Goal: Task Accomplishment & Management: Use online tool/utility

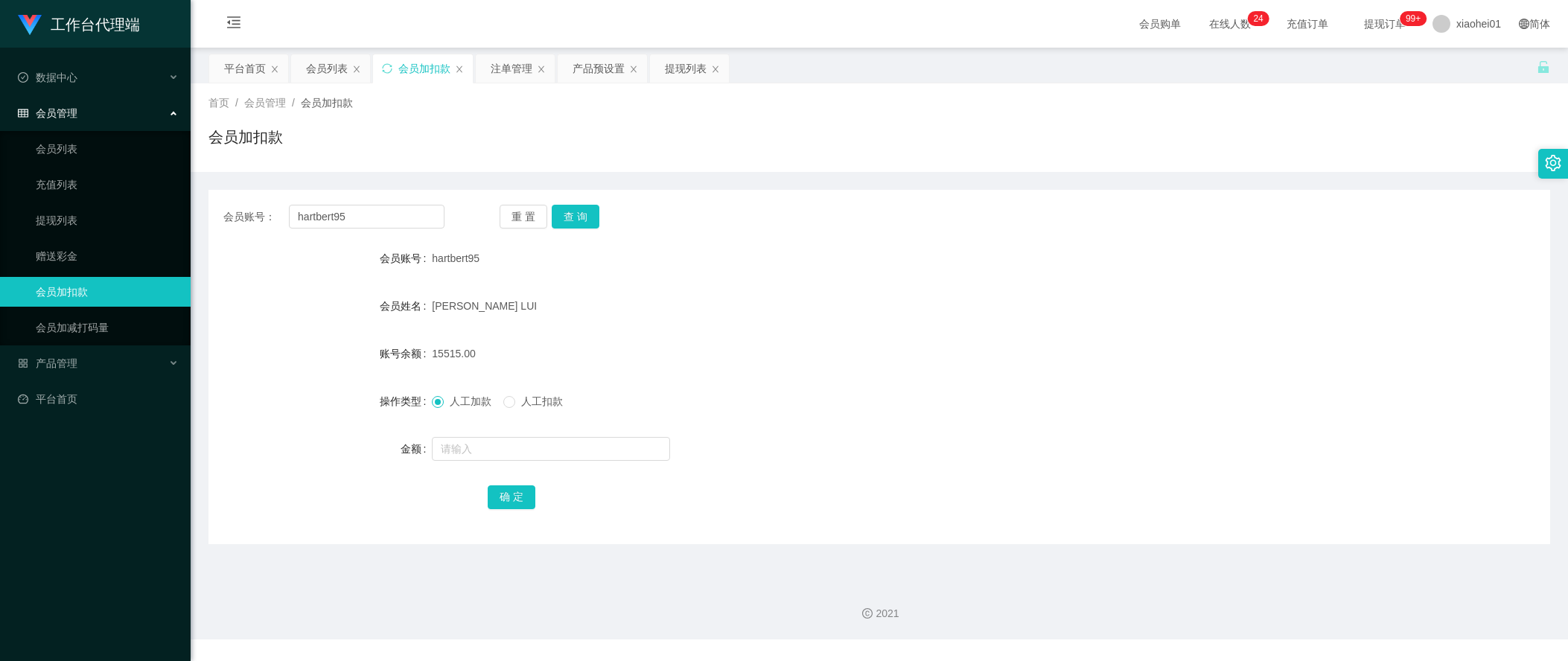
click at [393, 231] on div "会员账号： hartbert95 重 置 查 询 会员账号 hartbert95 会员姓名 WONG HUNG LUI 账号余额 15515.00 操作类型 …" at bounding box center [879, 366] width 1342 height 354
drag, startPoint x: 367, startPoint y: 219, endPoint x: 48, endPoint y: 206, distance: 319.3
click at [188, 207] on section "工作台代理端 数据中心 会员管理 会员列表 充值列表 提现列表 赠送彩金 会员加扣款 会员加减打码量 产品管理 平台首页 保存配置 重置配置 整体风格设置 主…" at bounding box center [784, 319] width 1568 height 639
paste input "simonzhu"
type input "simonzhu"
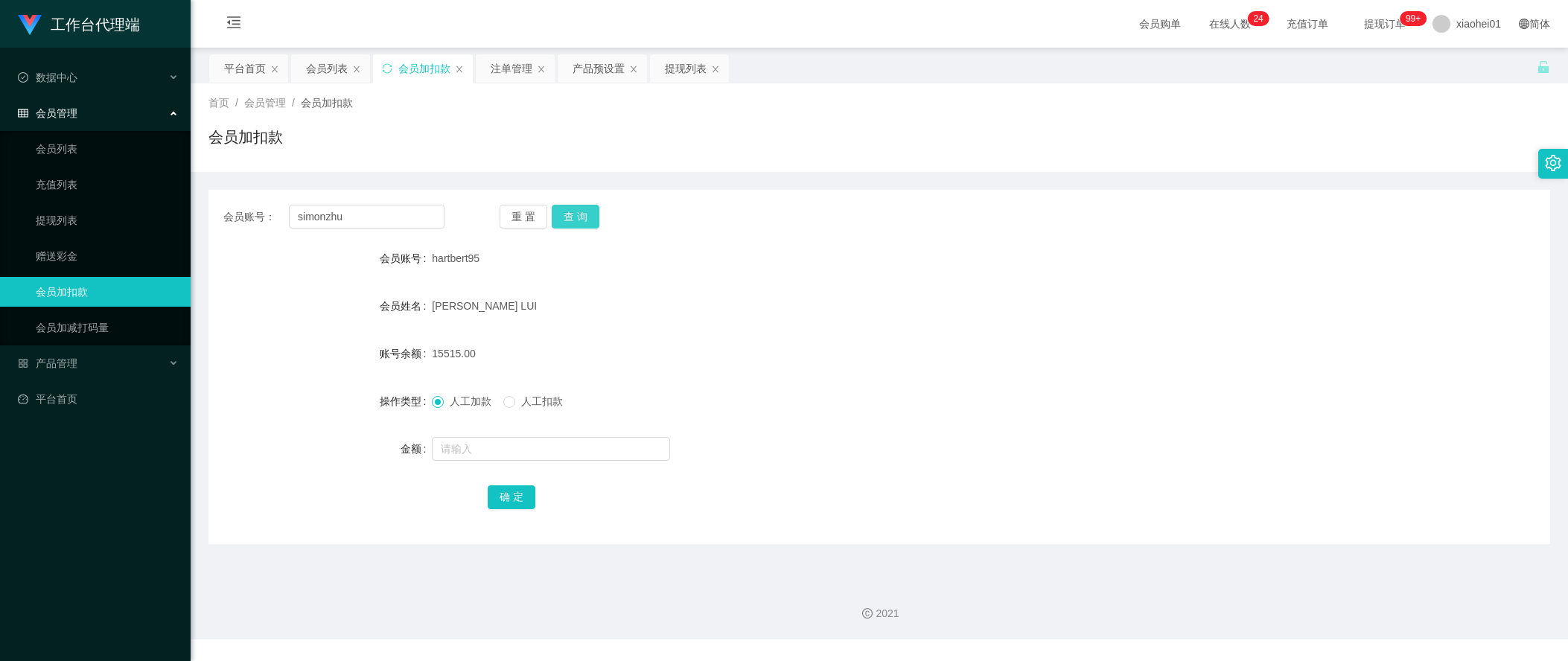
click at [588, 216] on button "查 询" at bounding box center [576, 216] width 48 height 23
click at [492, 458] on input "text" at bounding box center [551, 449] width 238 height 23
type input "500"
click at [1370, 215] on div "会员账号： simonzhu 重 置 查 询" at bounding box center [879, 216] width 1342 height 23
click at [512, 496] on button "确 定" at bounding box center [512, 497] width 48 height 23
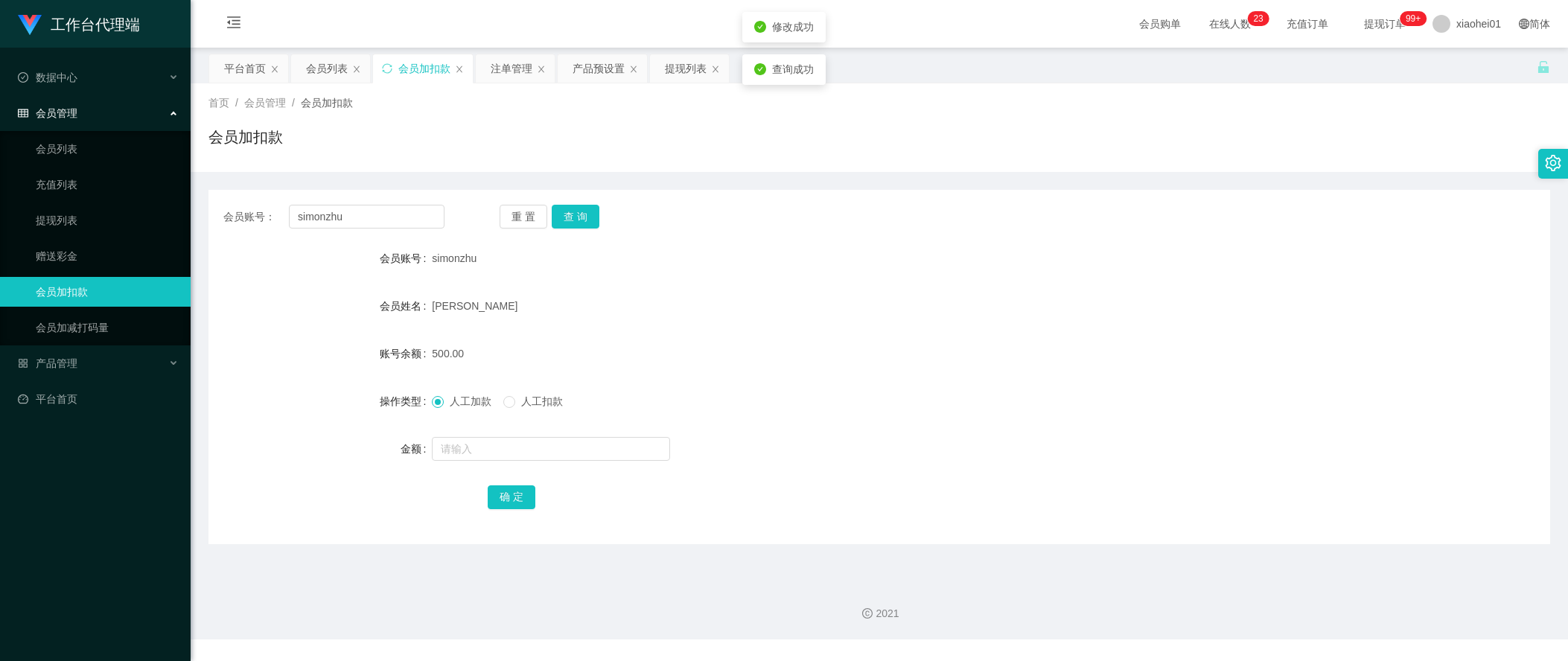
click at [1120, 224] on div "会员账号： simonzhu 重 置 查 询" at bounding box center [879, 216] width 1342 height 23
click at [688, 58] on div "提现列表" at bounding box center [686, 68] width 42 height 28
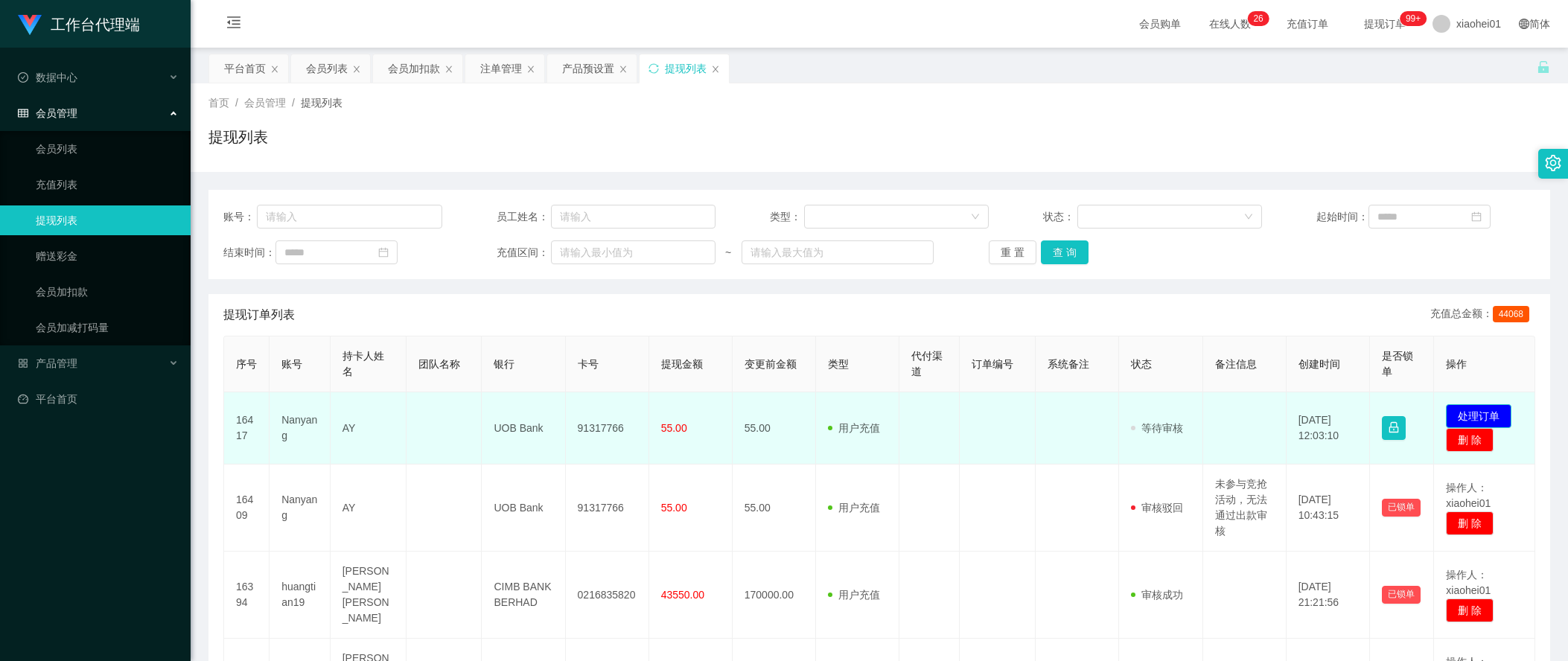
click at [1462, 411] on button "处理订单" at bounding box center [1479, 416] width 66 height 23
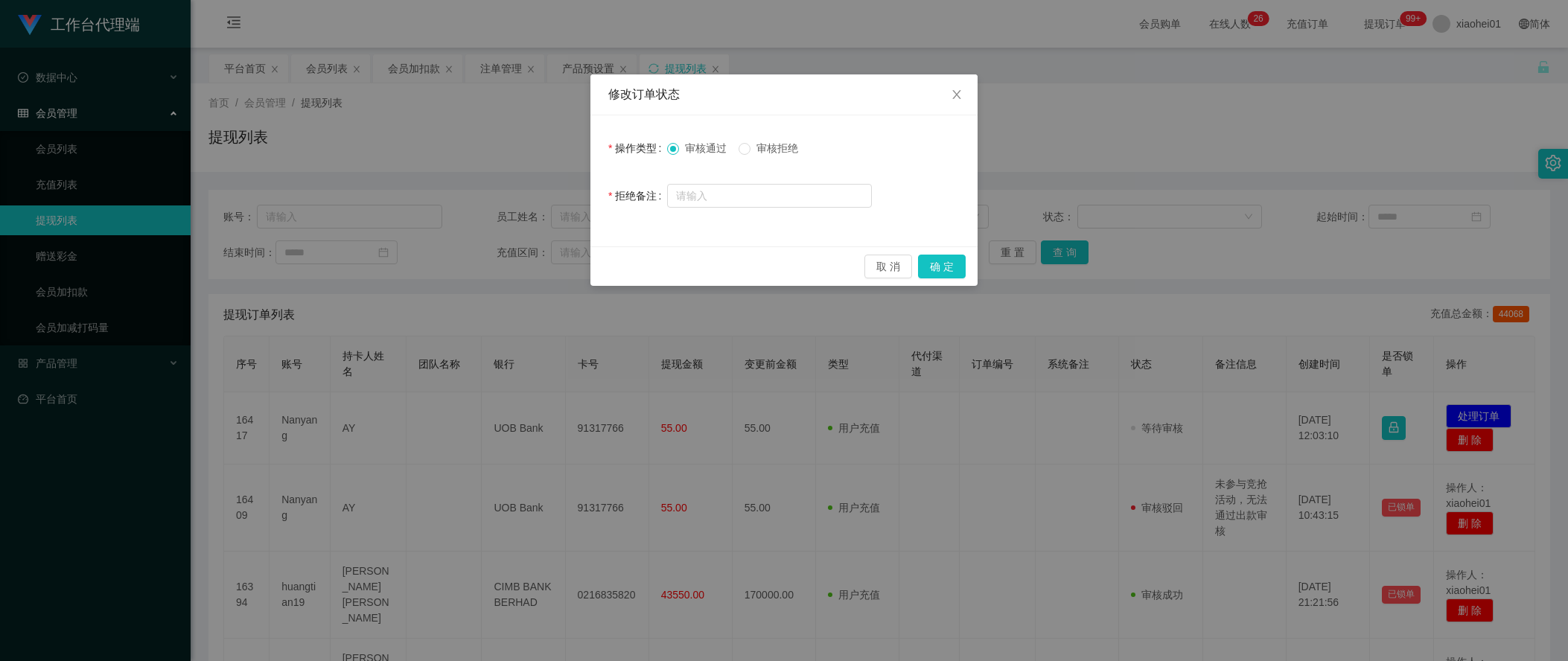
click at [760, 139] on div "审核通过 审核拒绝" at bounding box center [770, 148] width 205 height 30
click at [1256, 301] on div "修改订单状态 操作类型 审核通过 审核拒绝 拒绝备注 取 消 确 定" at bounding box center [784, 330] width 1568 height 661
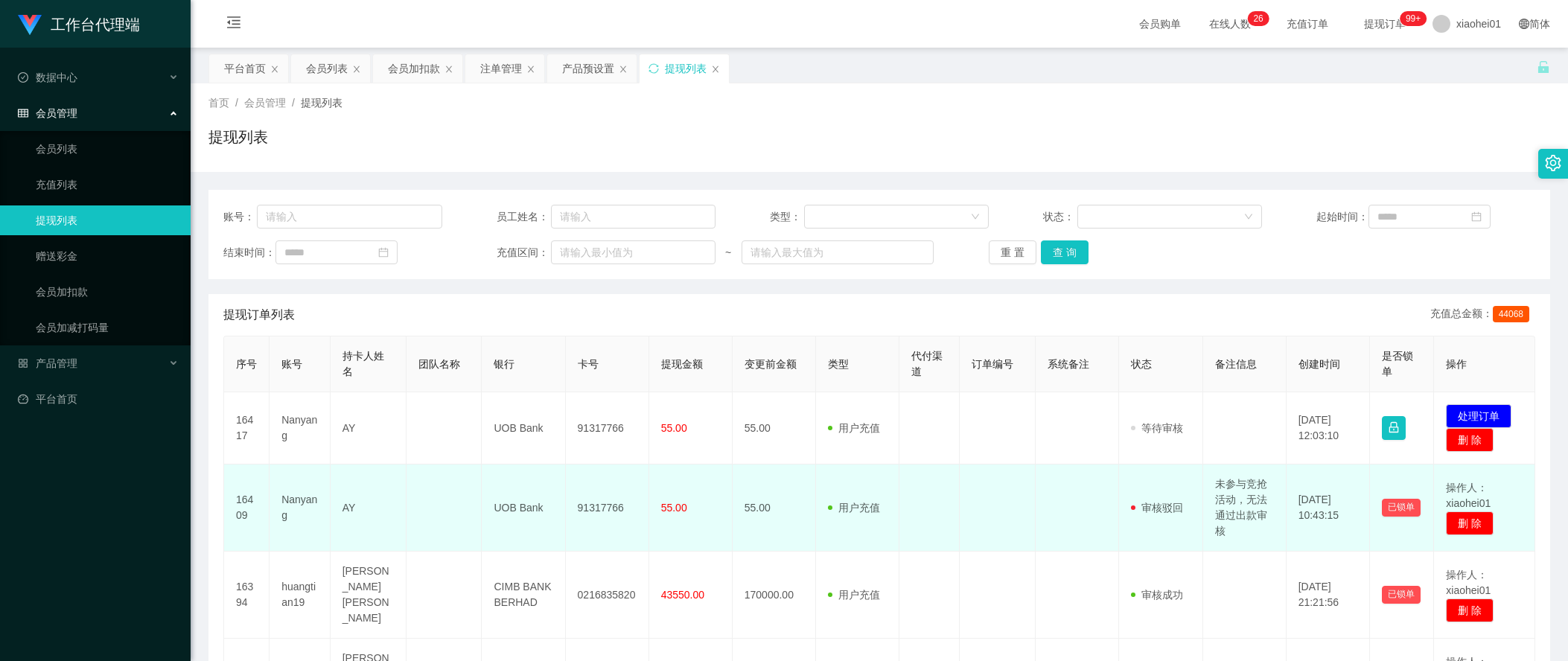
click at [1225, 510] on td "未参与竞抢活动，无法通过出款审核" at bounding box center [1245, 508] width 83 height 87
click at [1231, 487] on td "未参与竞抢活动，无法通过出款审核" at bounding box center [1245, 508] width 83 height 87
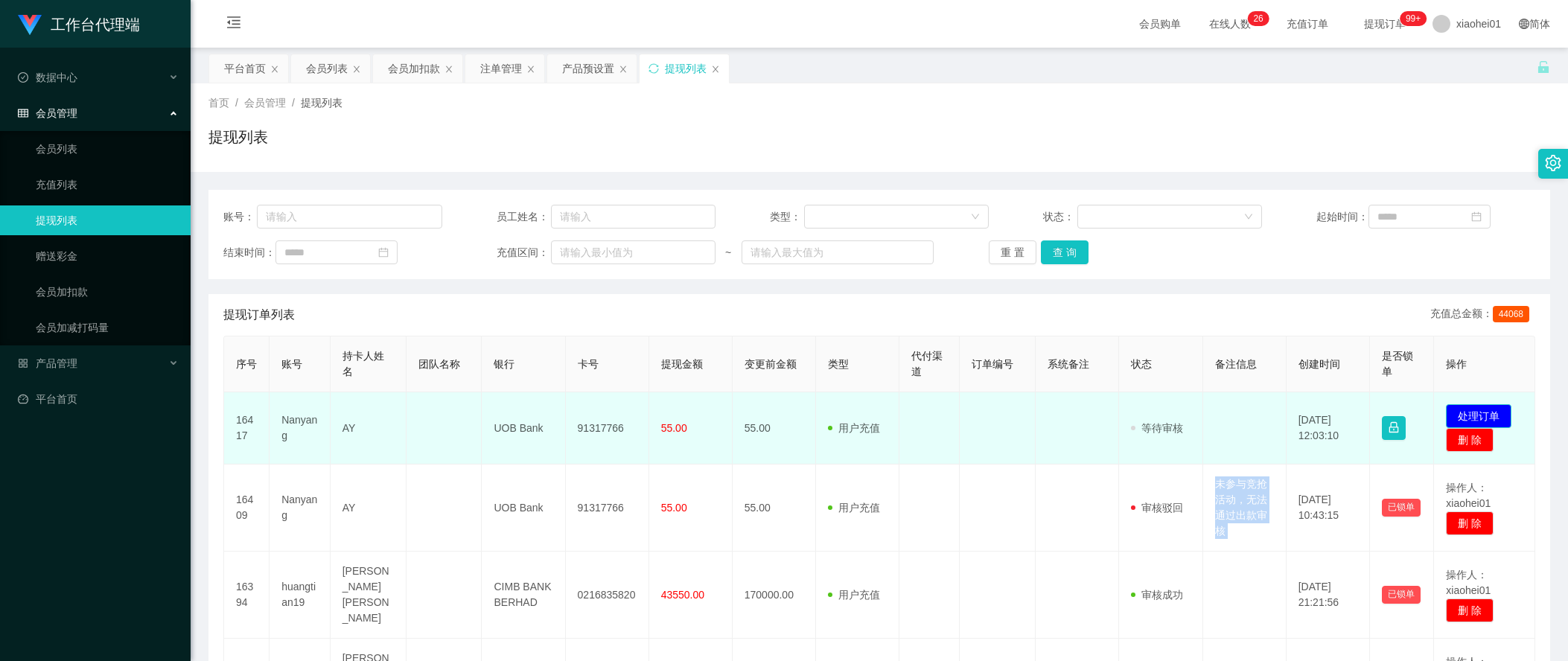
copy td "未参与竞抢活动，无法通过出款审核"
click at [1486, 407] on button "处理订单" at bounding box center [1479, 416] width 66 height 23
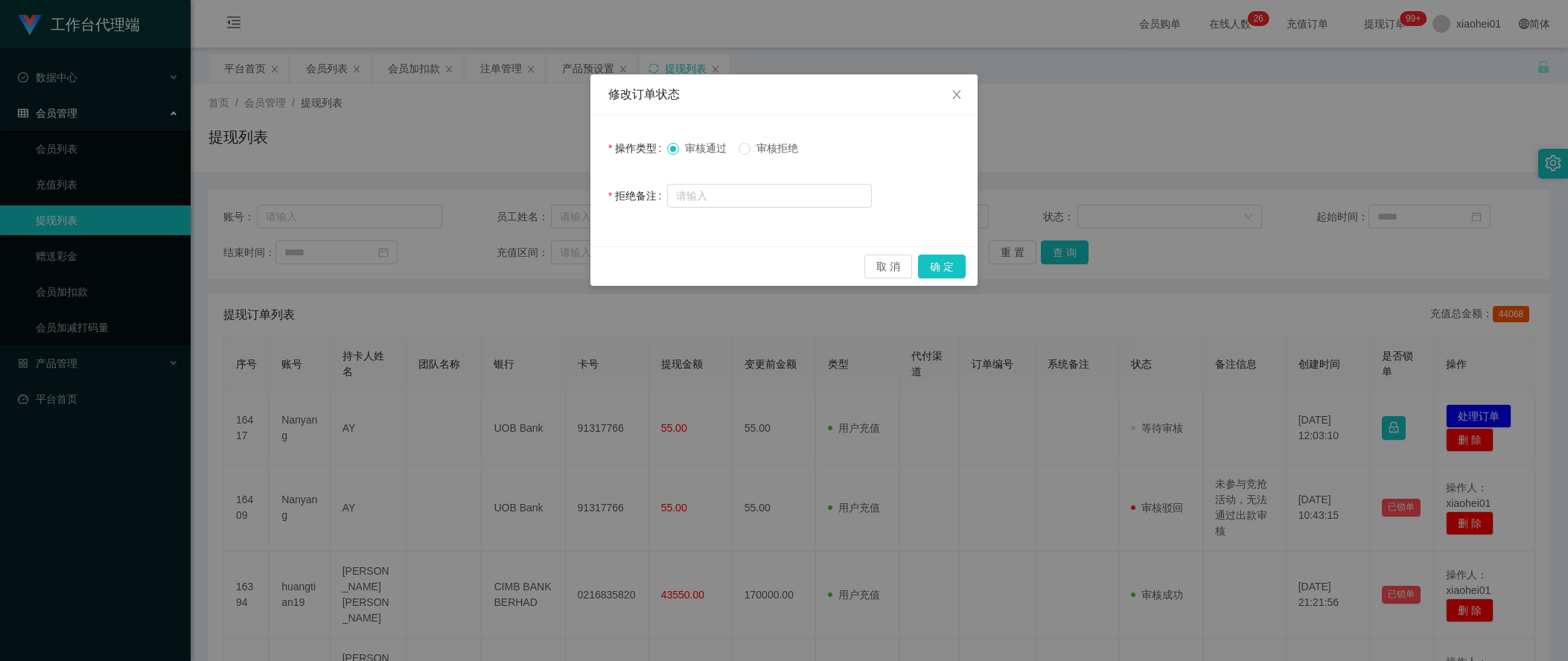
click at [791, 148] on span "审核拒绝" at bounding box center [777, 148] width 53 height 12
drag, startPoint x: 778, startPoint y: 193, endPoint x: 798, endPoint y: 199, distance: 20.9
click at [779, 194] on input "text" at bounding box center [770, 196] width 205 height 23
paste input "未参与竞抢活动，无法通过出款审核"
type input "未参与竞抢活动，无法通过出款审核"
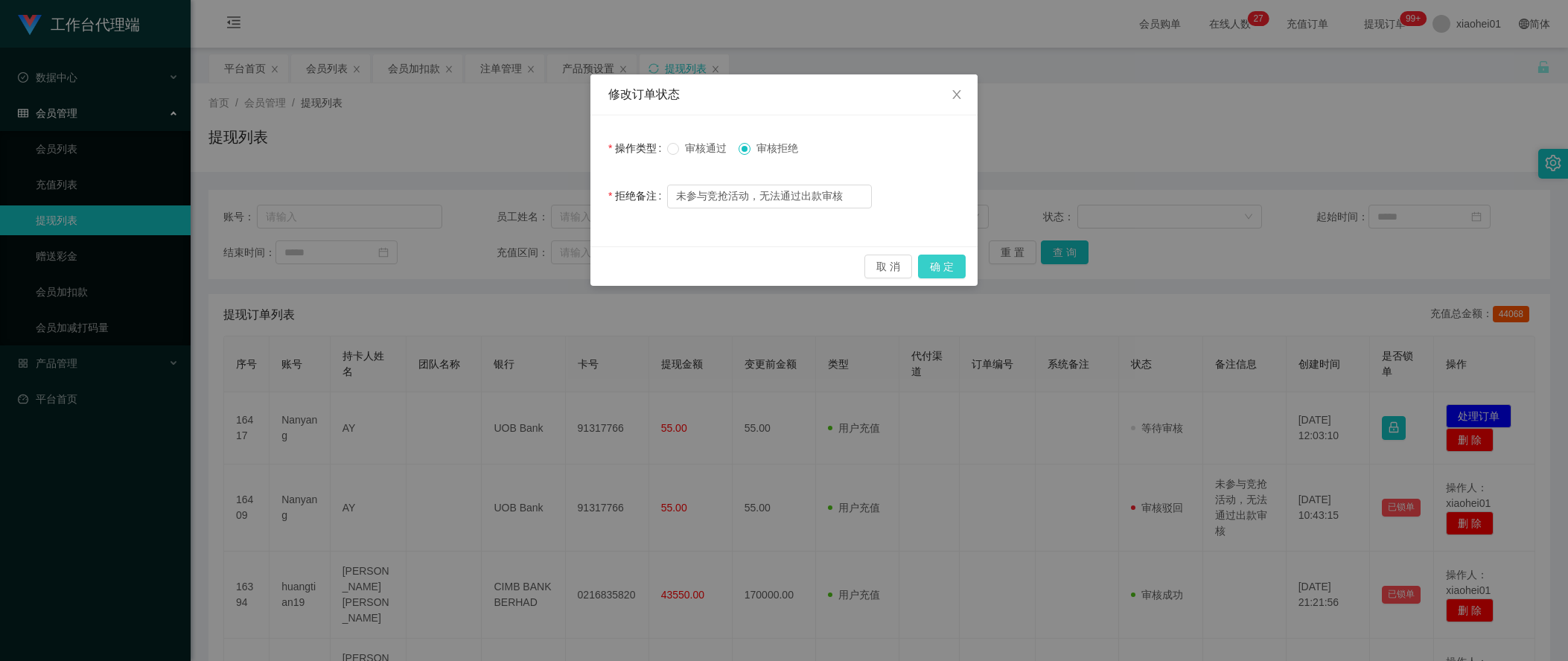
click at [958, 272] on button "确 定" at bounding box center [942, 266] width 48 height 23
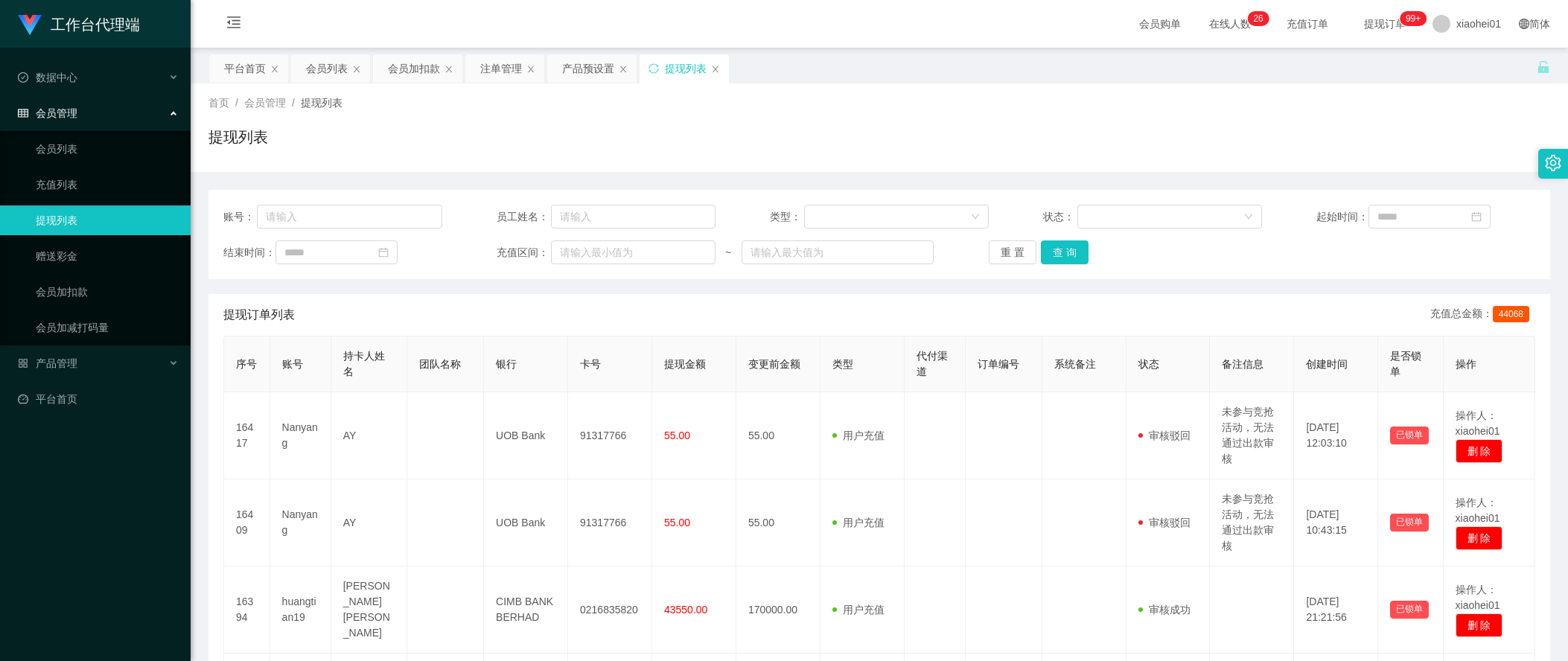
click at [164, 23] on div "工作台代理端" at bounding box center [95, 23] width 190 height 48
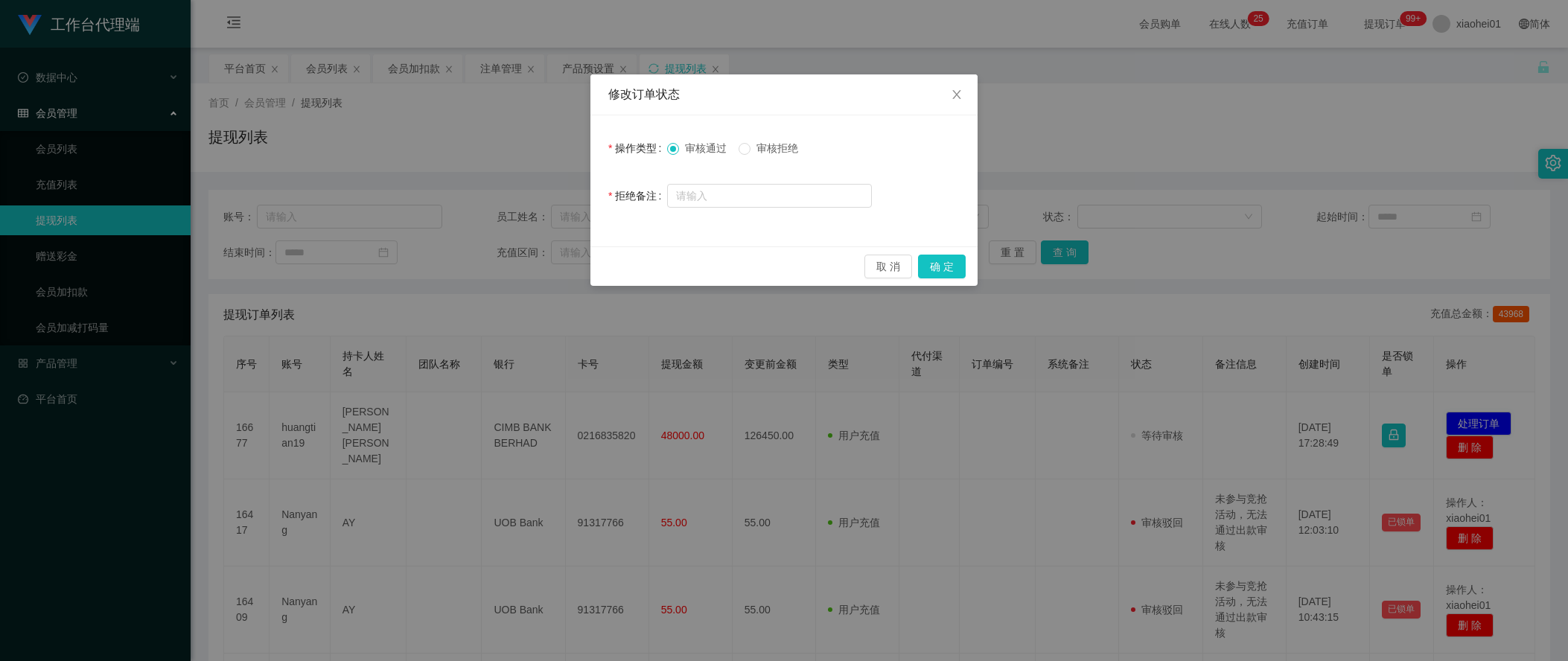
click at [775, 151] on span "审核拒绝" at bounding box center [777, 148] width 53 height 12
click at [939, 268] on button "确 定" at bounding box center [942, 266] width 48 height 23
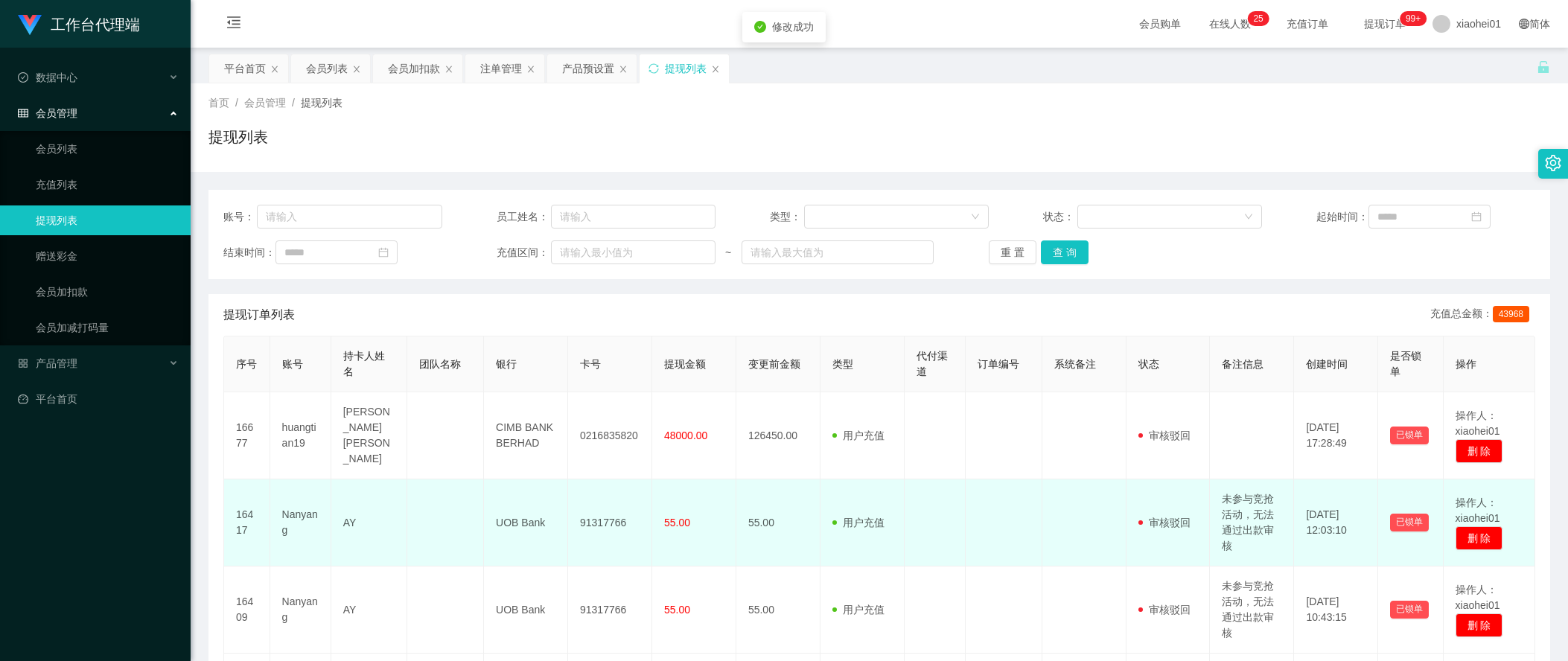
scroll to position [372, 0]
